Goal: Find specific page/section

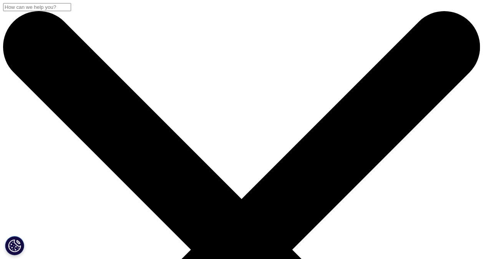
drag, startPoint x: 16, startPoint y: 122, endPoint x: 247, endPoint y: 122, distance: 230.5
copy span "Executive Vice President, Global Technology and Operations"
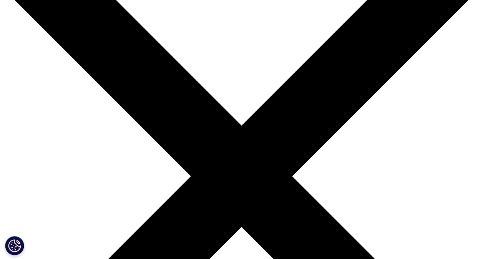
scroll to position [38, 0]
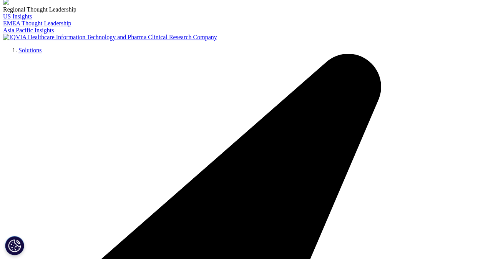
scroll to position [154, 0]
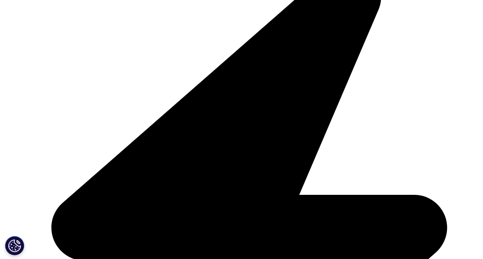
scroll to position [192, 0]
